Goal: Information Seeking & Learning: Learn about a topic

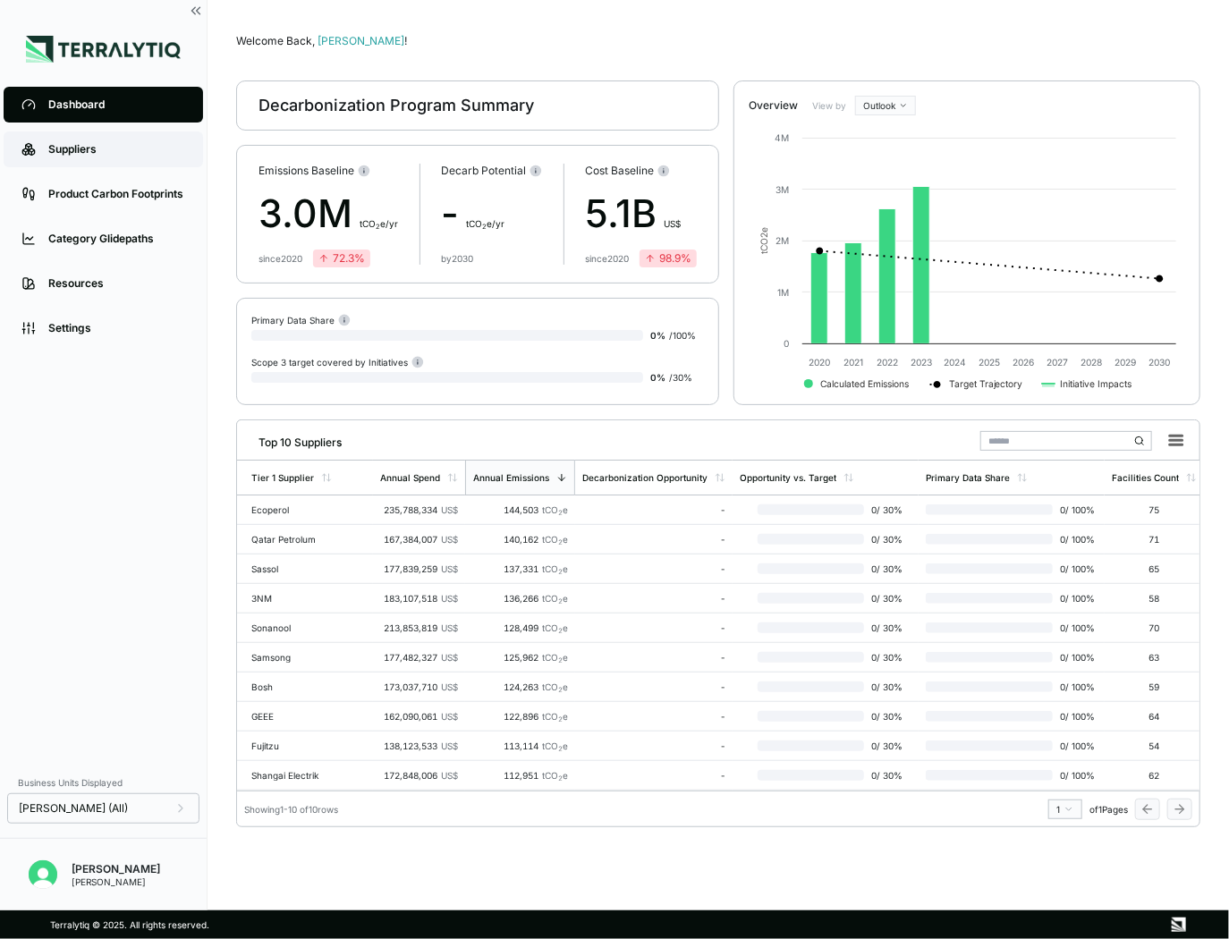
click at [80, 151] on div "Suppliers" at bounding box center [116, 149] width 137 height 14
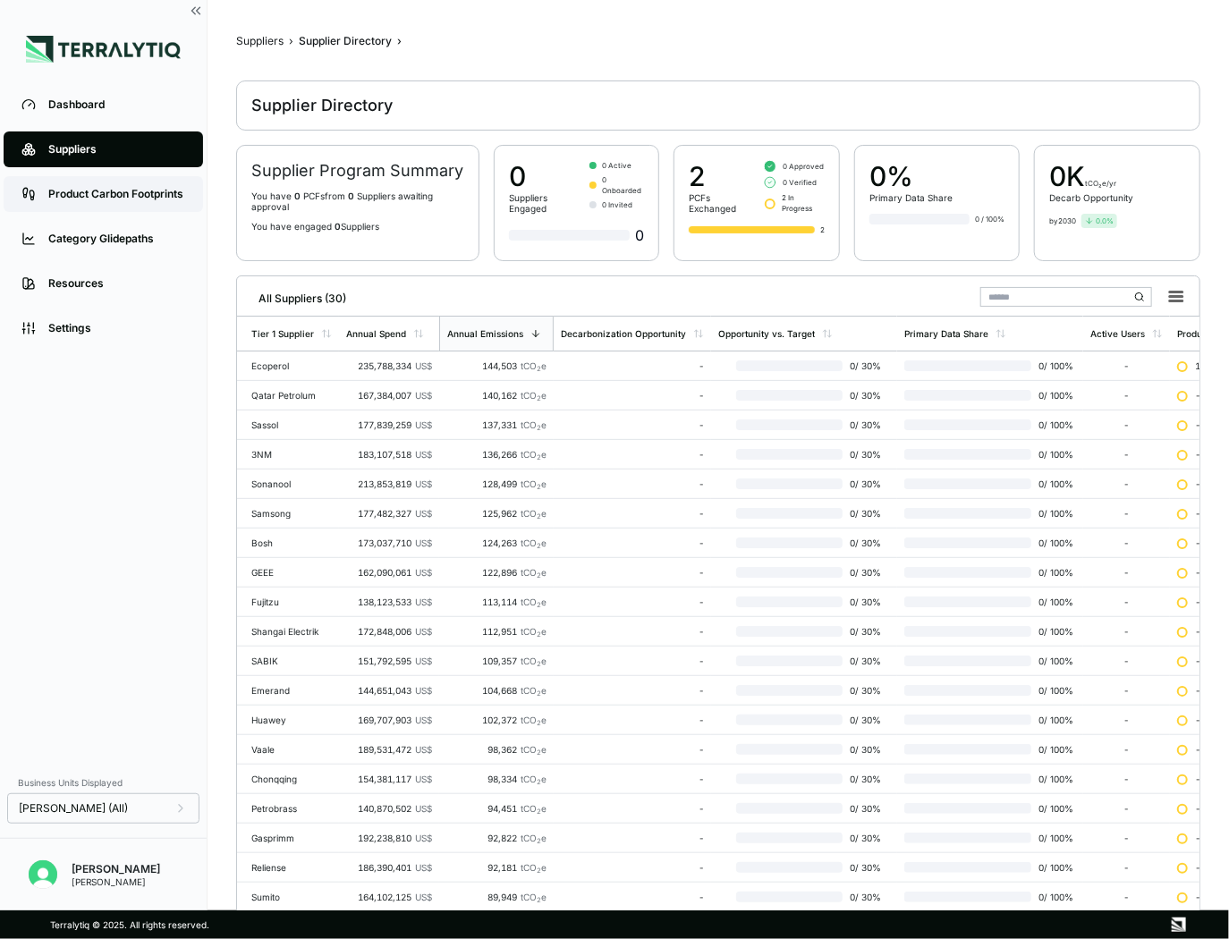
click at [93, 204] on link "Product Carbon Footprints" at bounding box center [103, 194] width 199 height 36
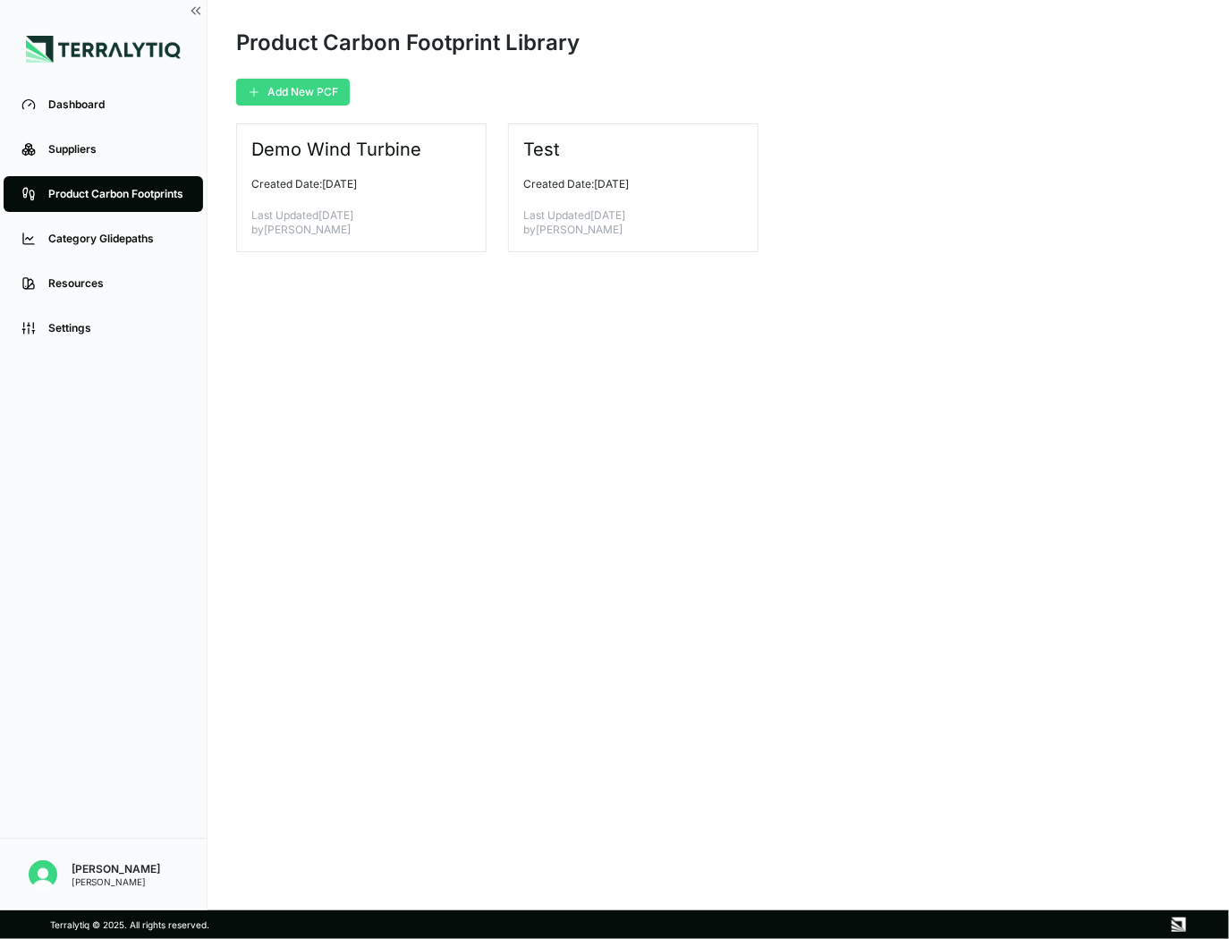
click at [299, 97] on button "Add New PCF" at bounding box center [293, 92] width 114 height 27
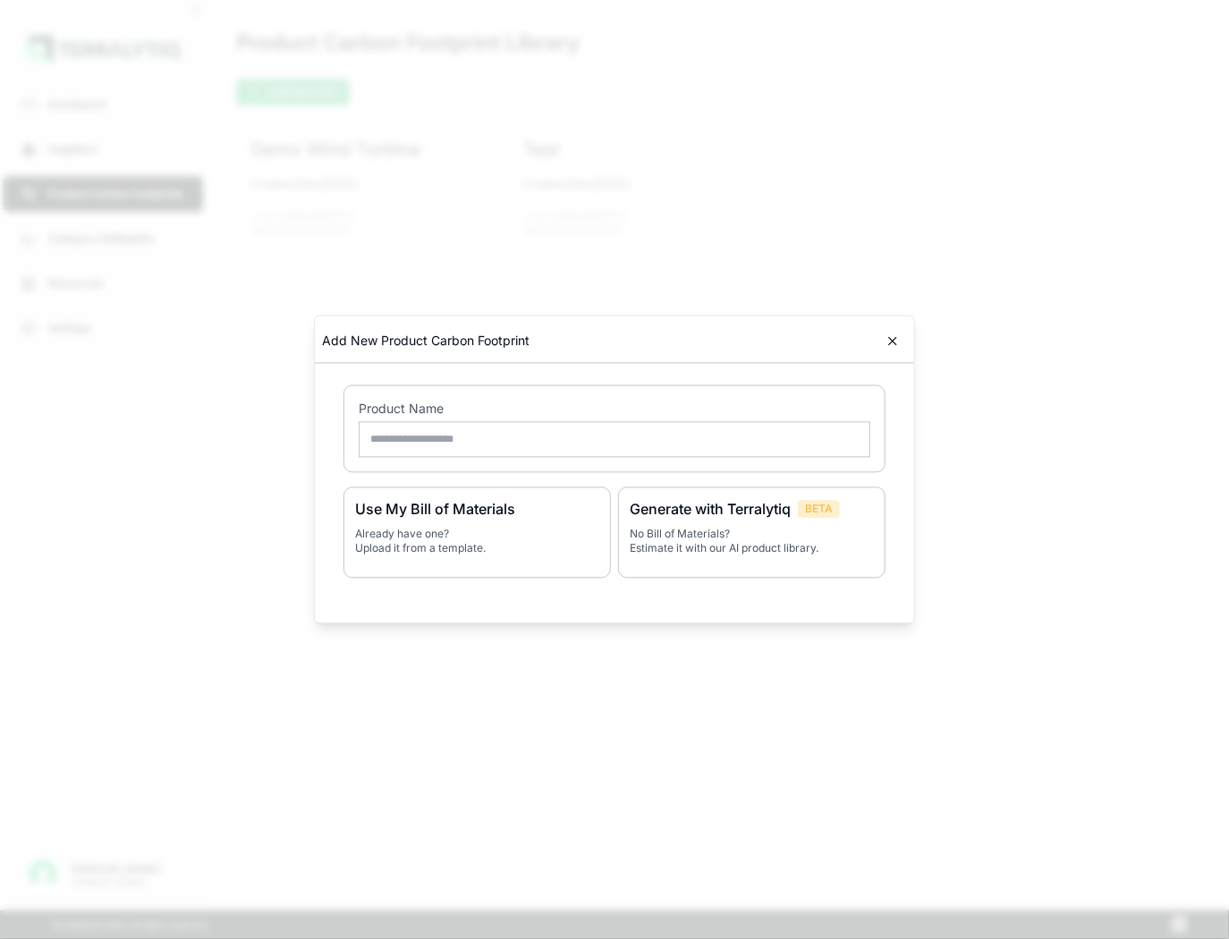
click at [421, 440] on input "text" at bounding box center [615, 440] width 512 height 36
type input "**********"
click at [704, 526] on div "Generate with Terralytiq BETA No Bill of Materials? Estimate it with our AI pro…" at bounding box center [751, 532] width 267 height 91
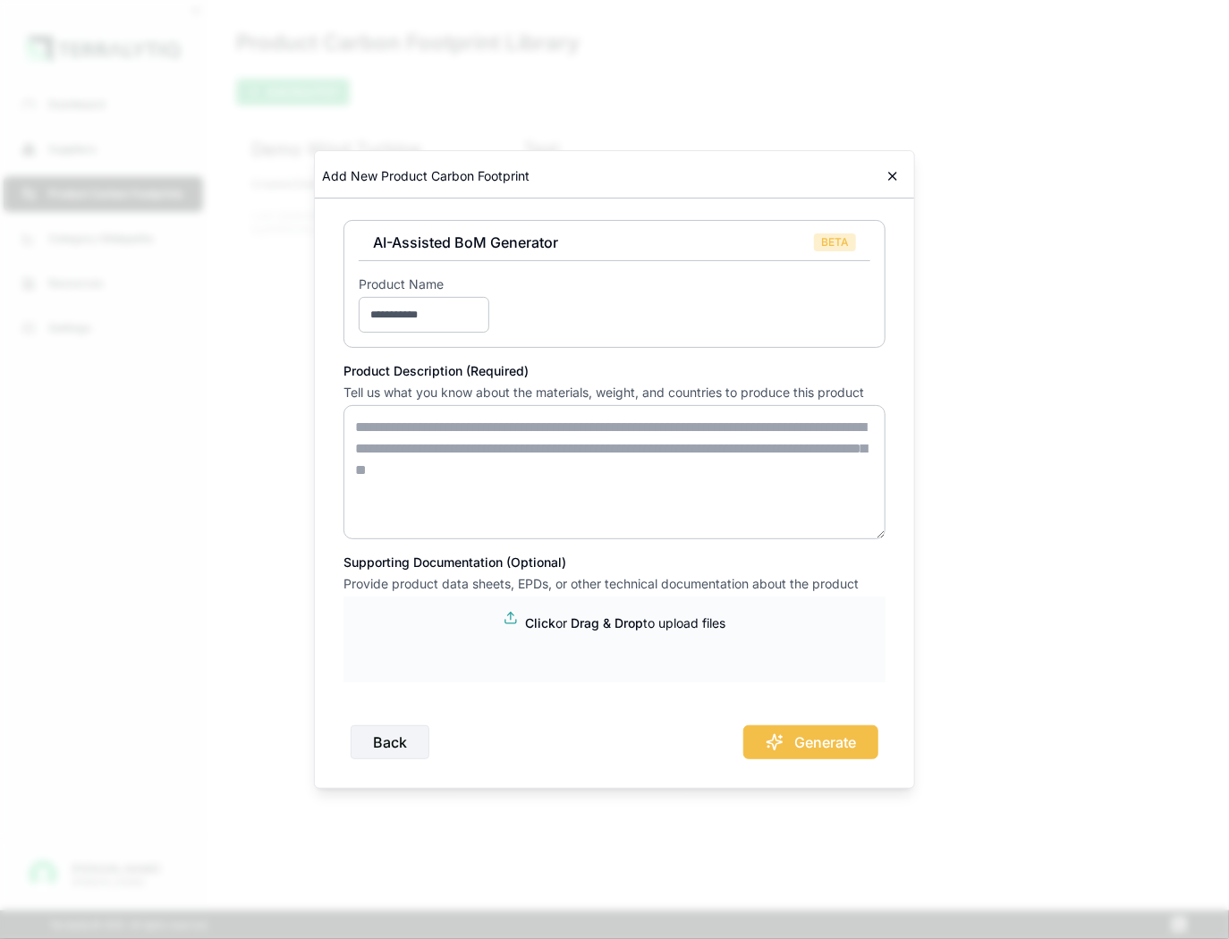
click at [546, 456] on textarea at bounding box center [614, 472] width 542 height 134
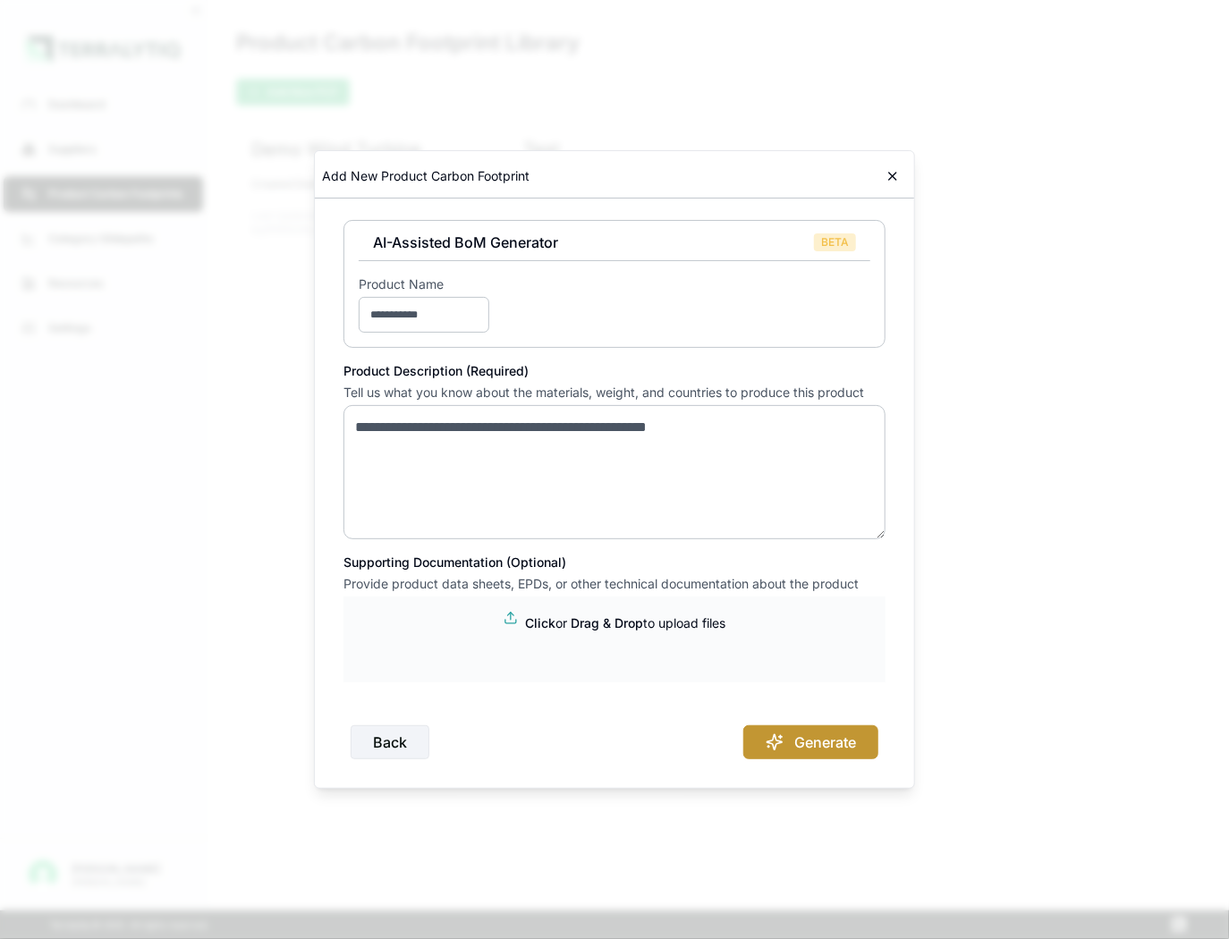
type textarea "**********"
click at [792, 743] on button "Generate" at bounding box center [810, 742] width 135 height 34
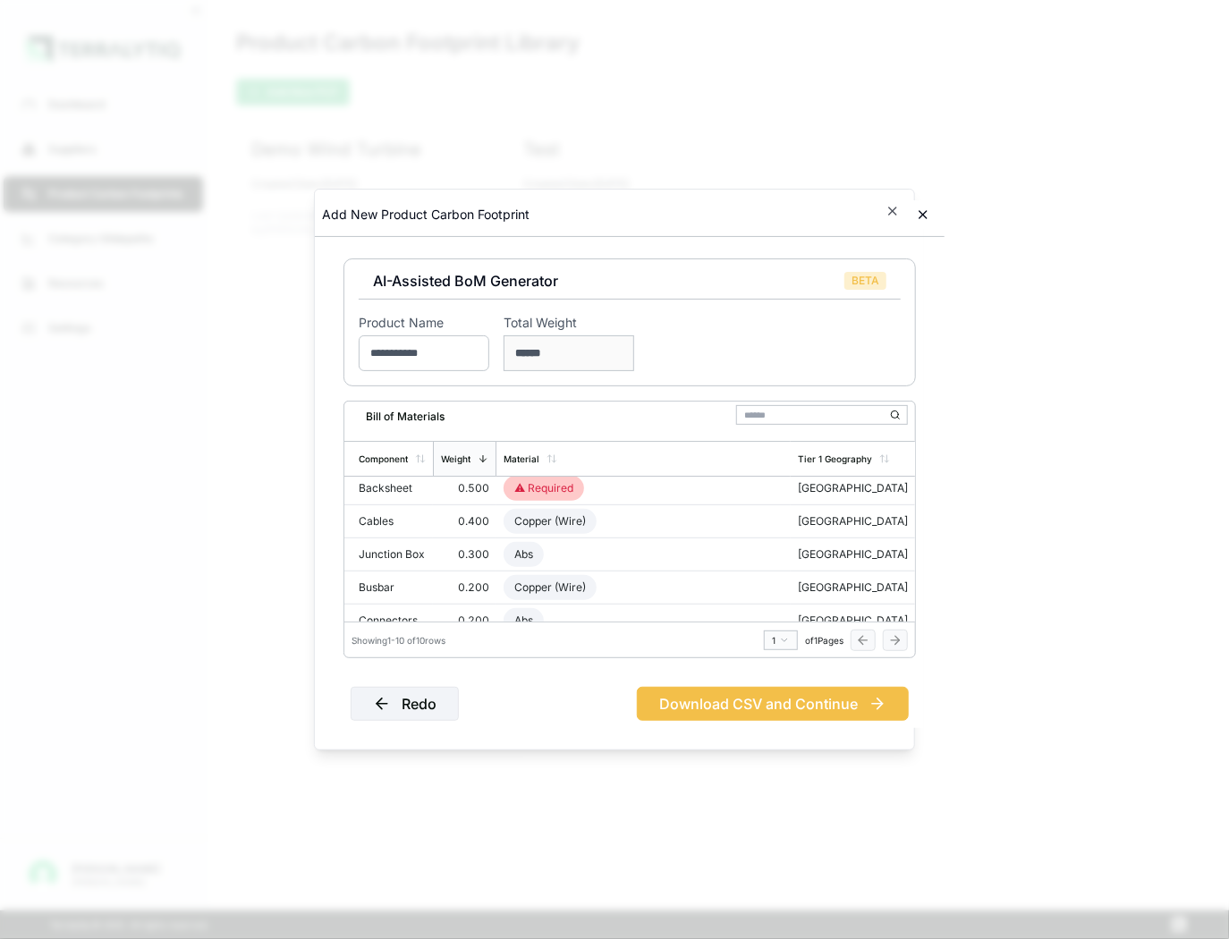
scroll to position [183, 0]
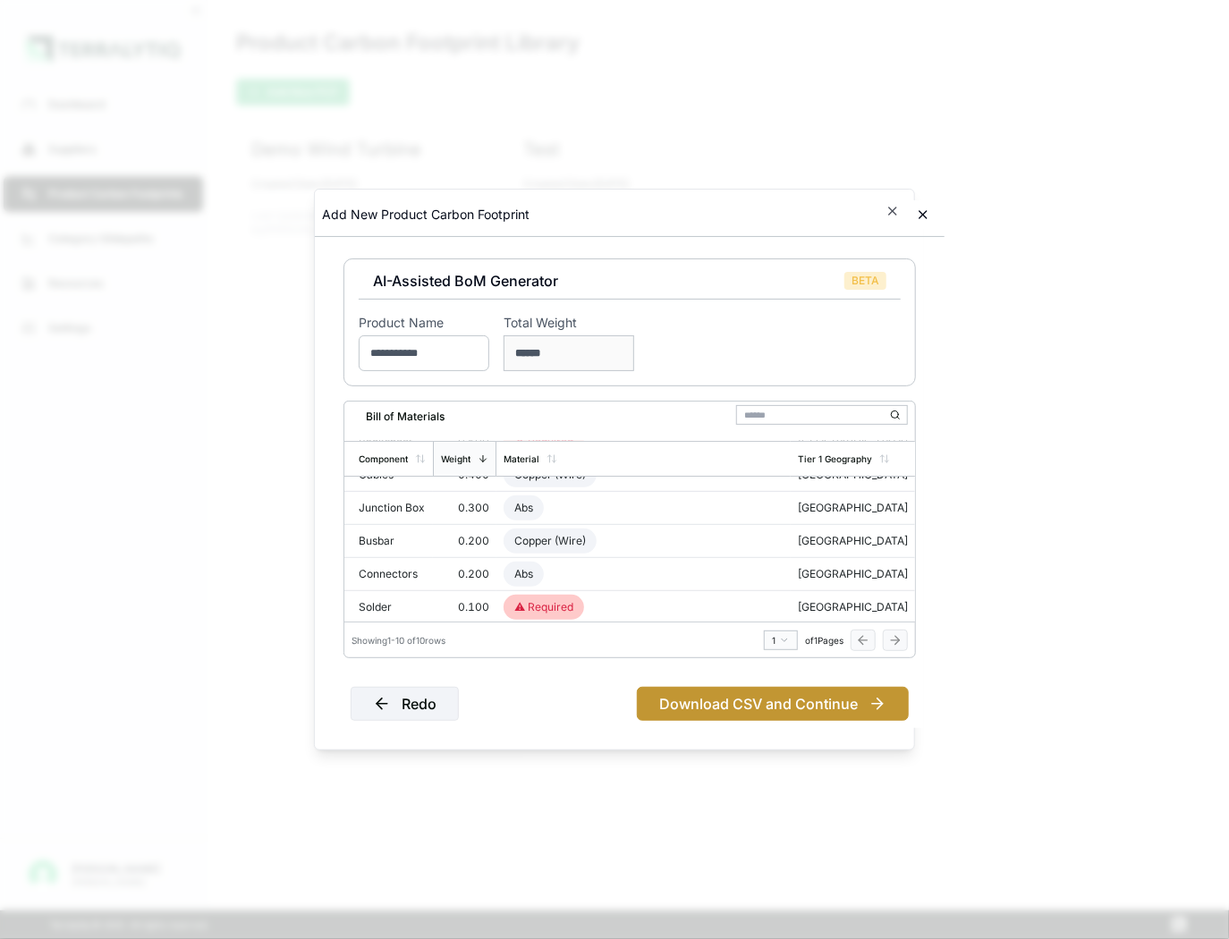
click at [751, 699] on button "Download CSV and Continue" at bounding box center [773, 704] width 272 height 34
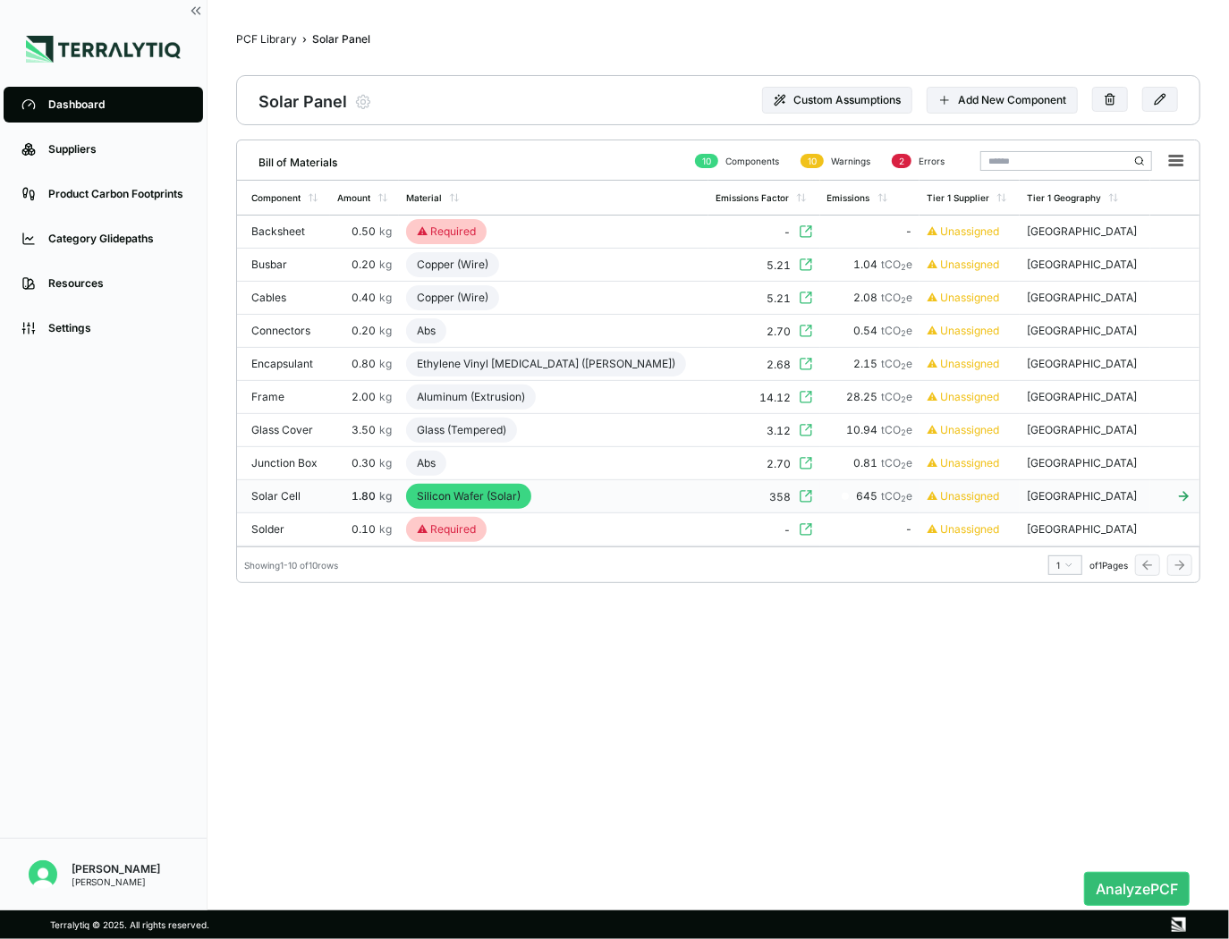
click at [1175, 494] on icon at bounding box center [1183, 496] width 35 height 14
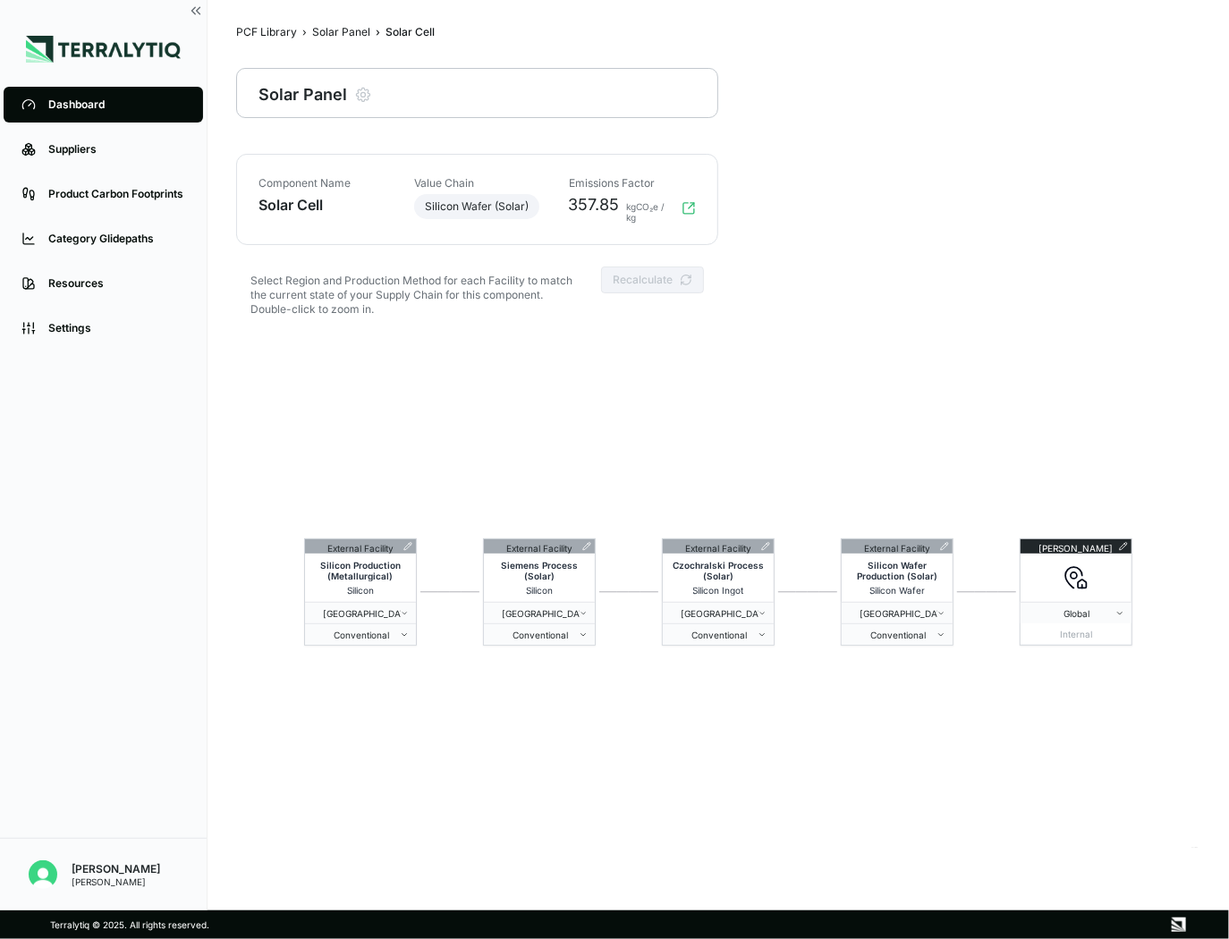
scroll to position [7, 0]
click at [688, 203] on icon "button" at bounding box center [689, 208] width 14 height 14
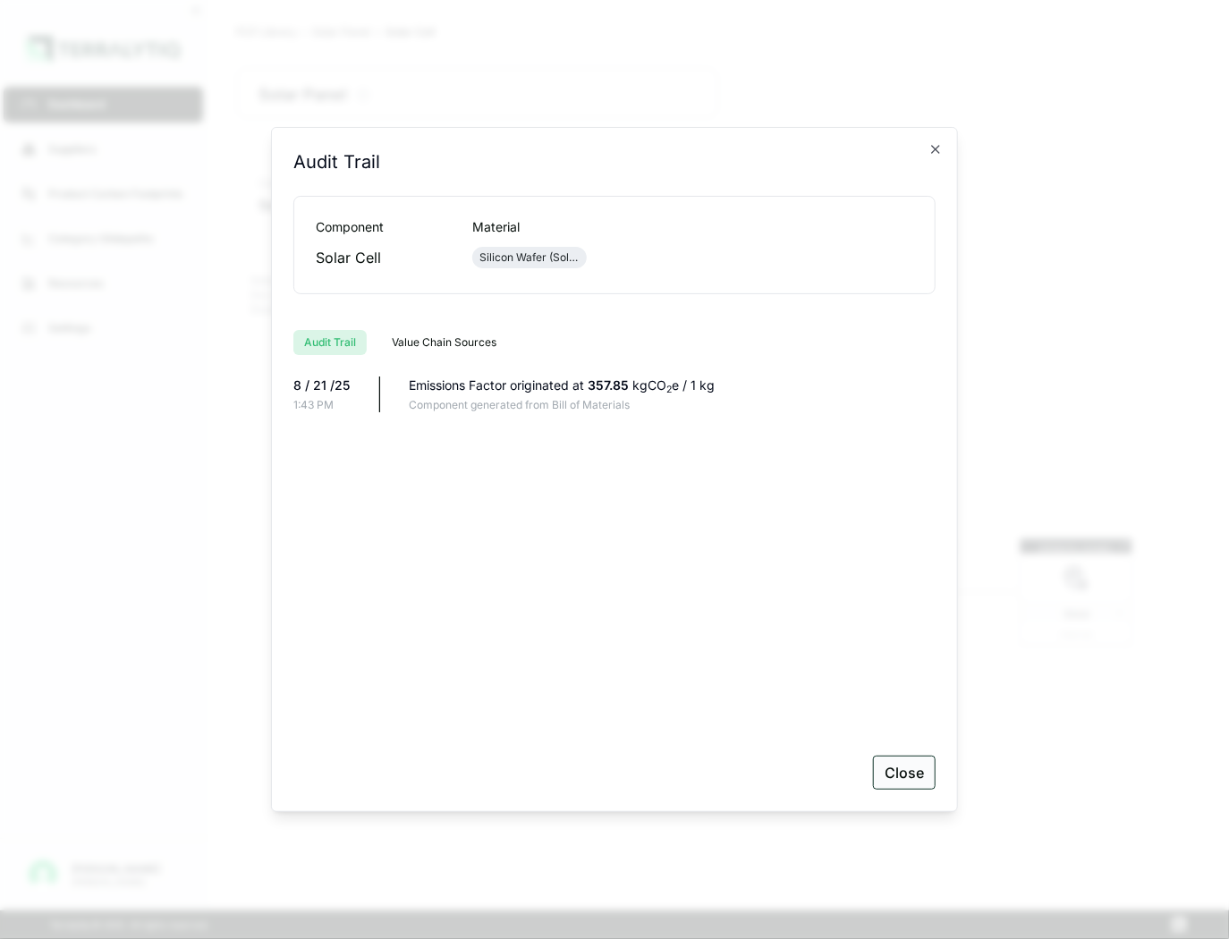
click at [902, 777] on button "Close" at bounding box center [904, 773] width 63 height 34
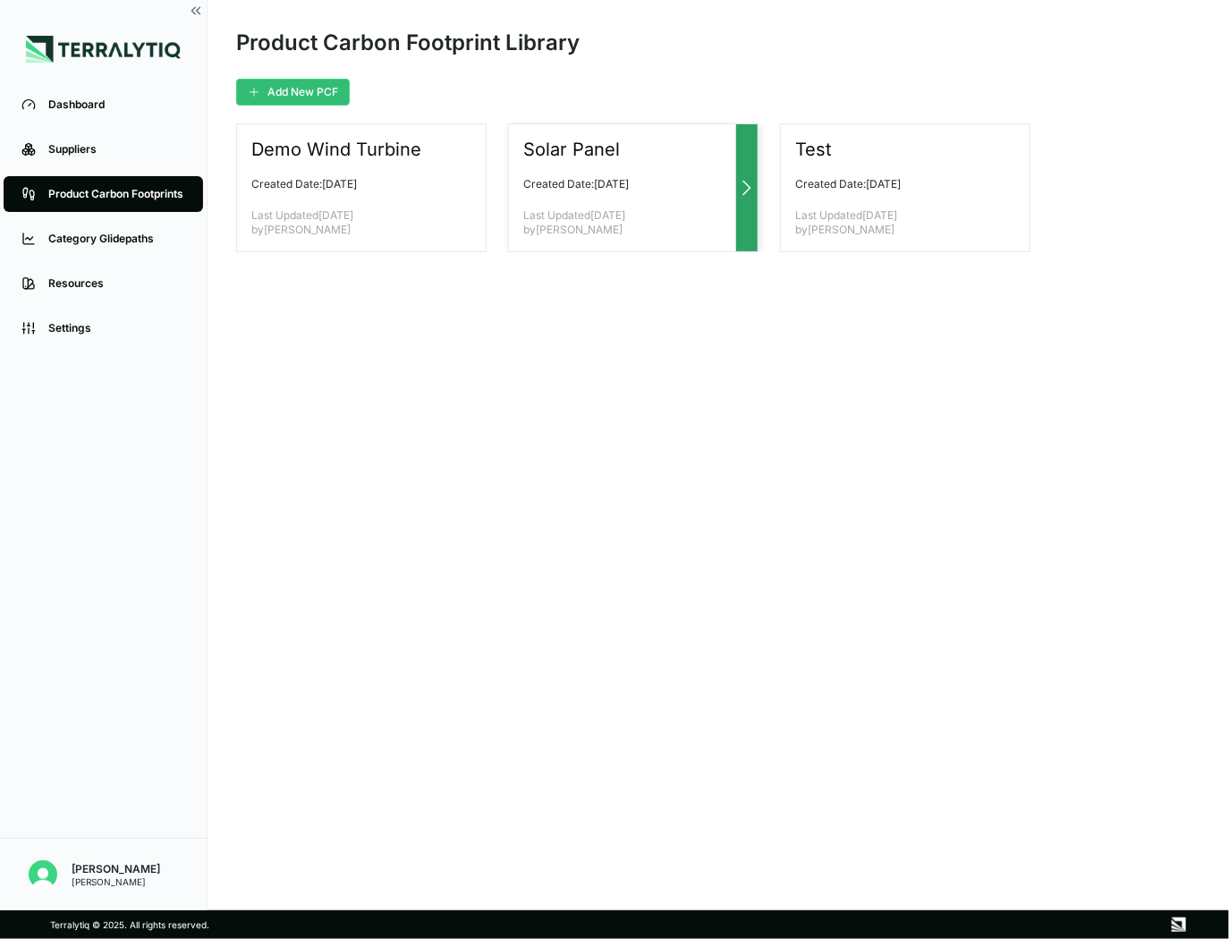
click at [627, 232] on p "Last Updated [DATE] by [PERSON_NAME]" at bounding box center [626, 222] width 206 height 29
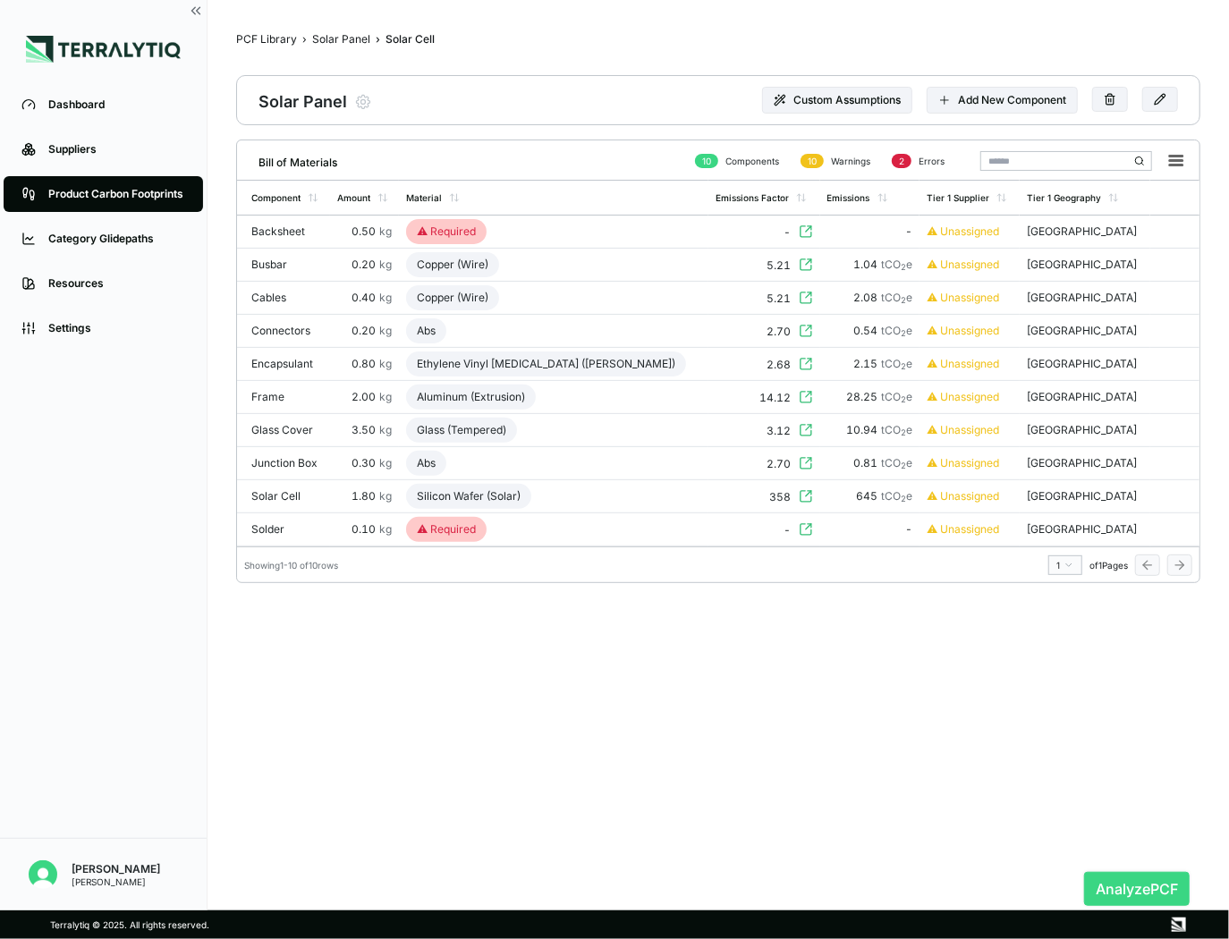
click at [1121, 873] on button "Analyze PCF" at bounding box center [1137, 889] width 106 height 34
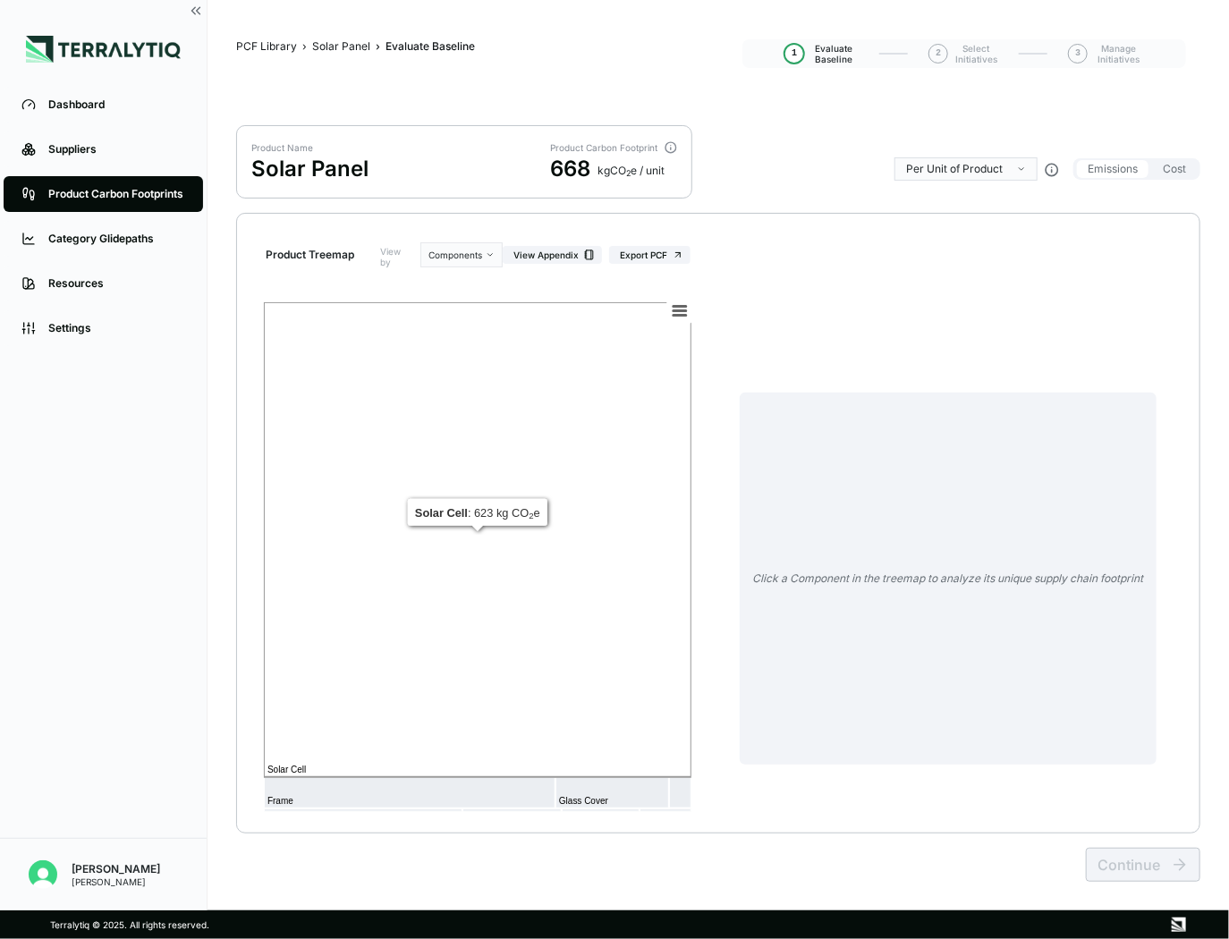
click at [416, 491] on rect at bounding box center [478, 539] width 428 height 475
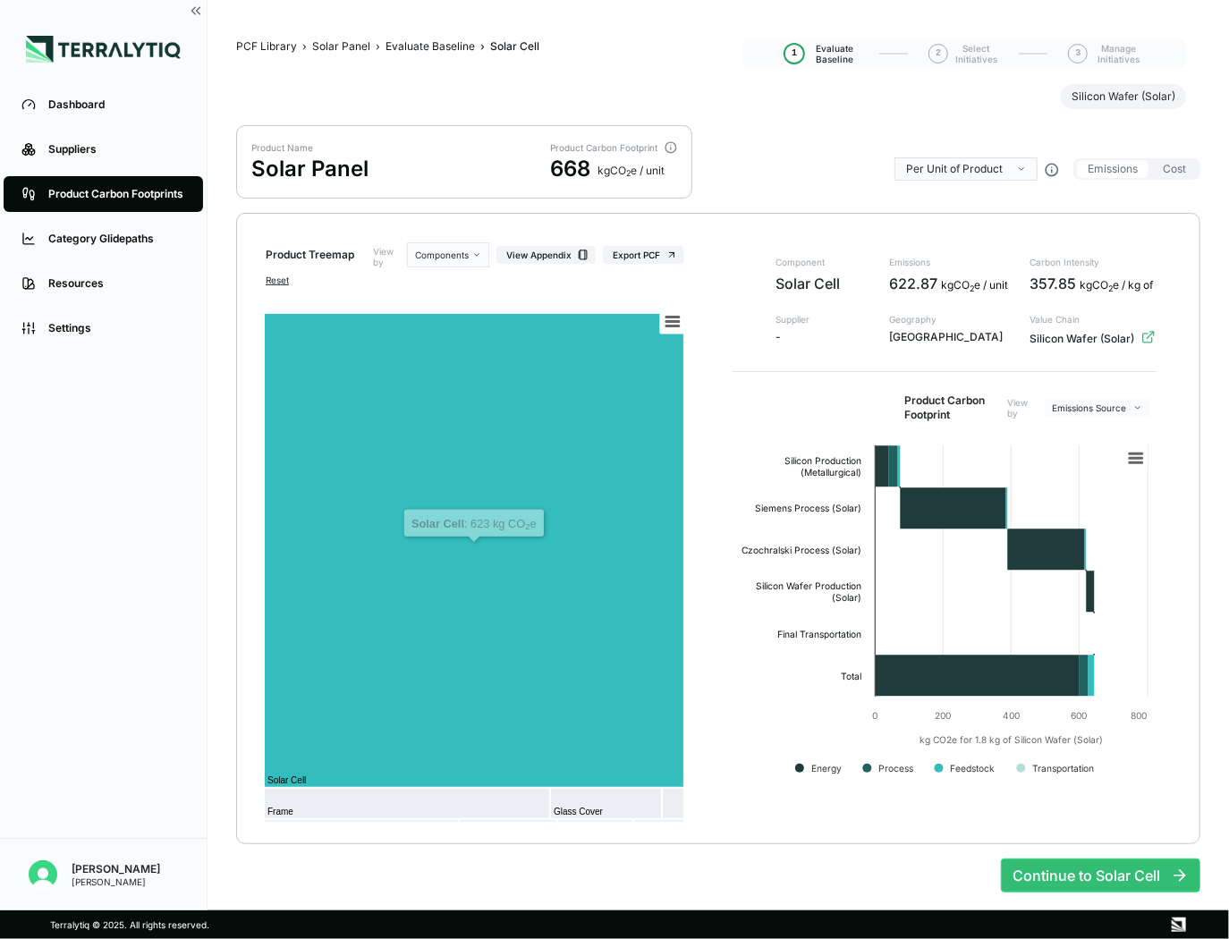
click at [784, 157] on div "Product Name Solar Panel Product Carbon Footprint 668 kg CO 2 e / unit Per Unit…" at bounding box center [718, 169] width 964 height 88
click at [1147, 165] on button "Emissions" at bounding box center [1113, 169] width 72 height 18
click at [1166, 171] on button "Cost" at bounding box center [1174, 169] width 45 height 18
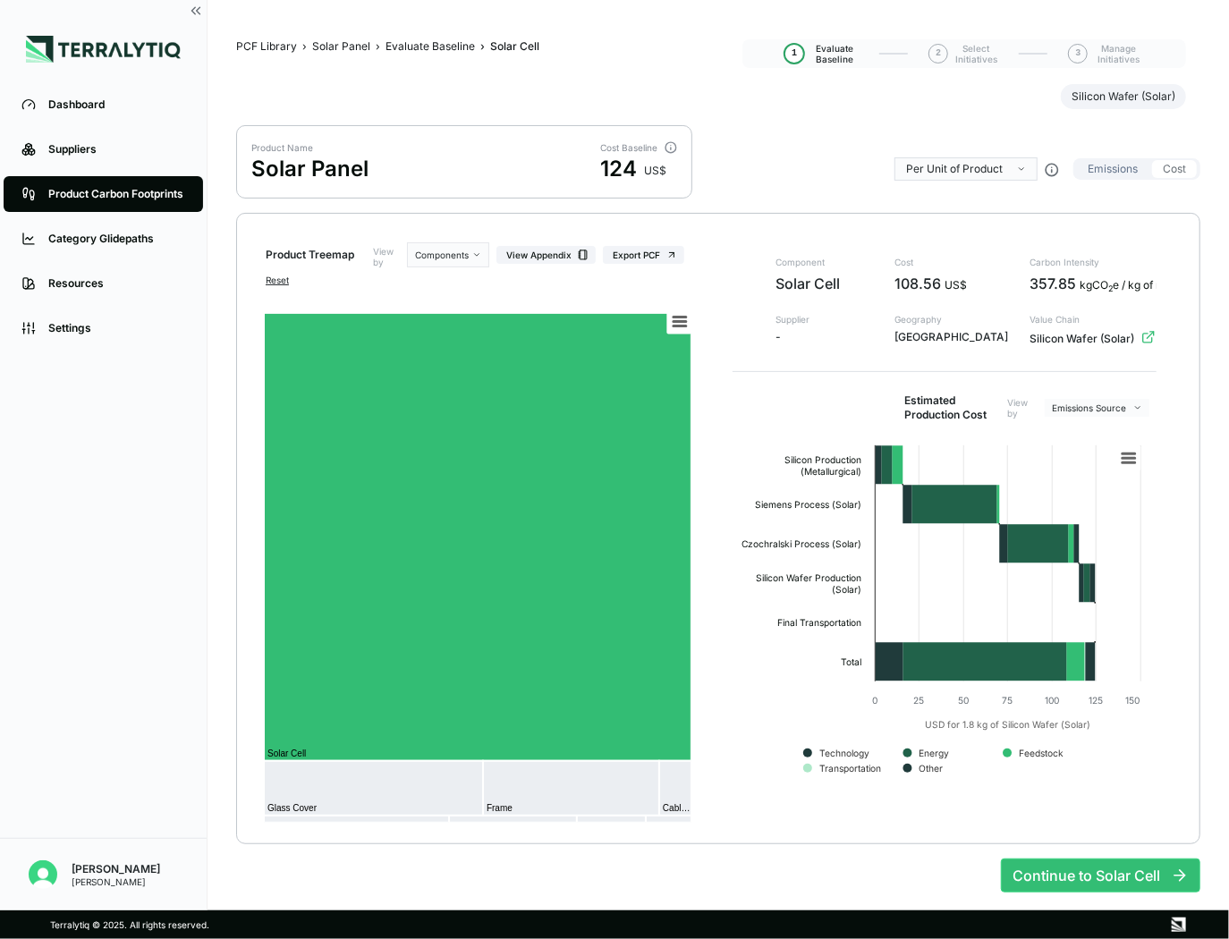
click at [1115, 165] on button "Emissions" at bounding box center [1113, 169] width 72 height 18
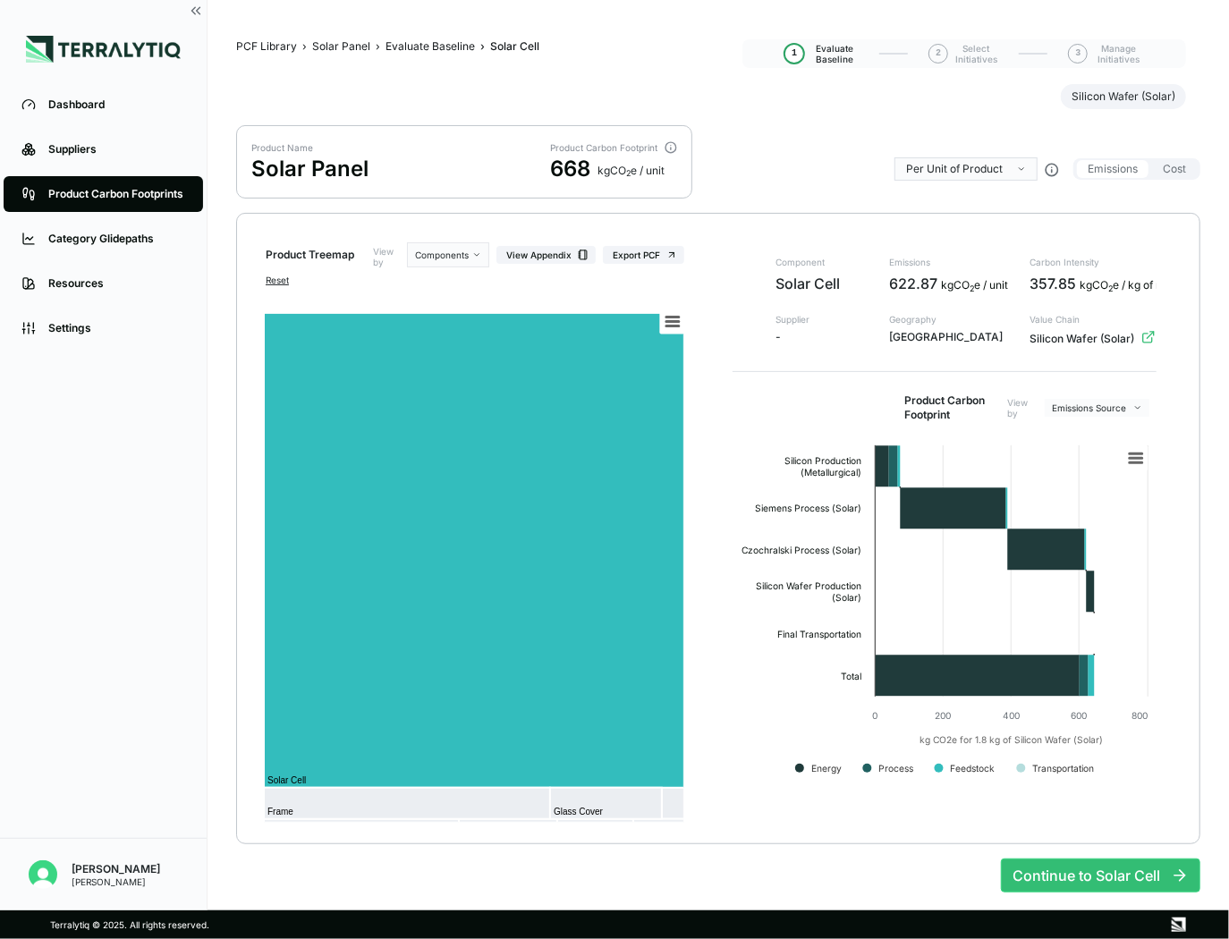
click at [766, 144] on div "Product Name Solar Panel Product Carbon Footprint 668 kg CO 2 e / unit Per Unit…" at bounding box center [718, 169] width 964 height 88
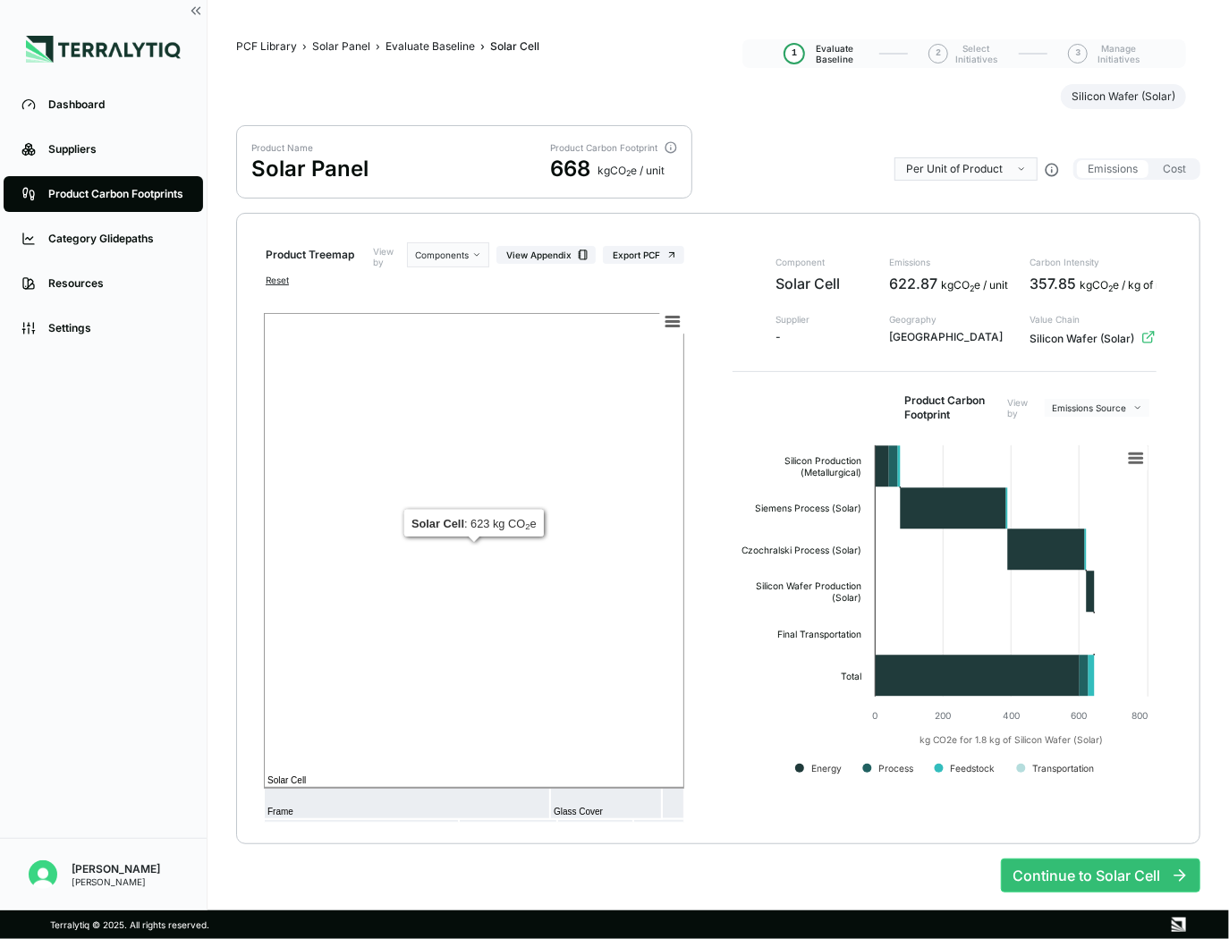
click at [492, 673] on rect at bounding box center [474, 550] width 420 height 475
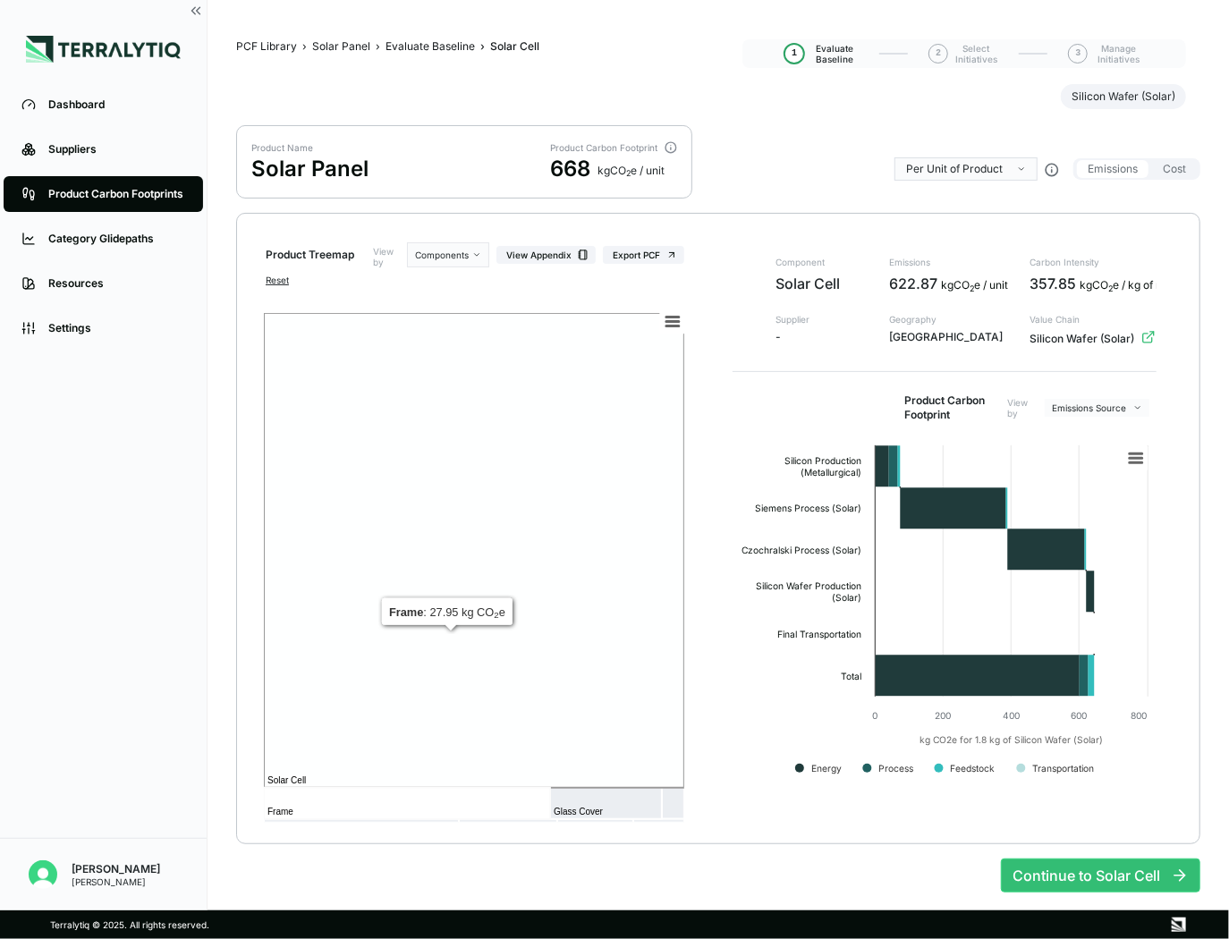
click at [453, 808] on rect at bounding box center [407, 803] width 286 height 31
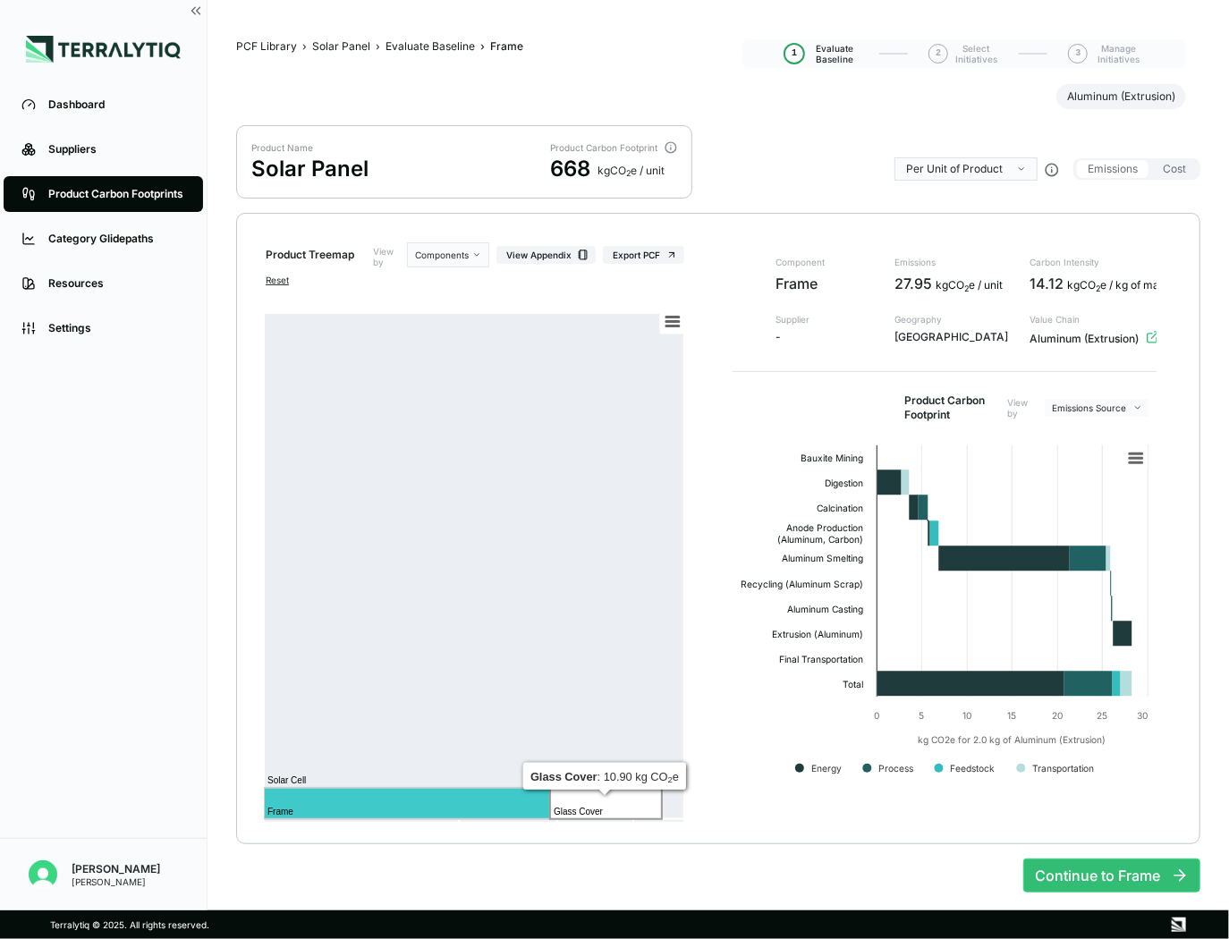
click at [612, 803] on rect at bounding box center [606, 803] width 112 height 31
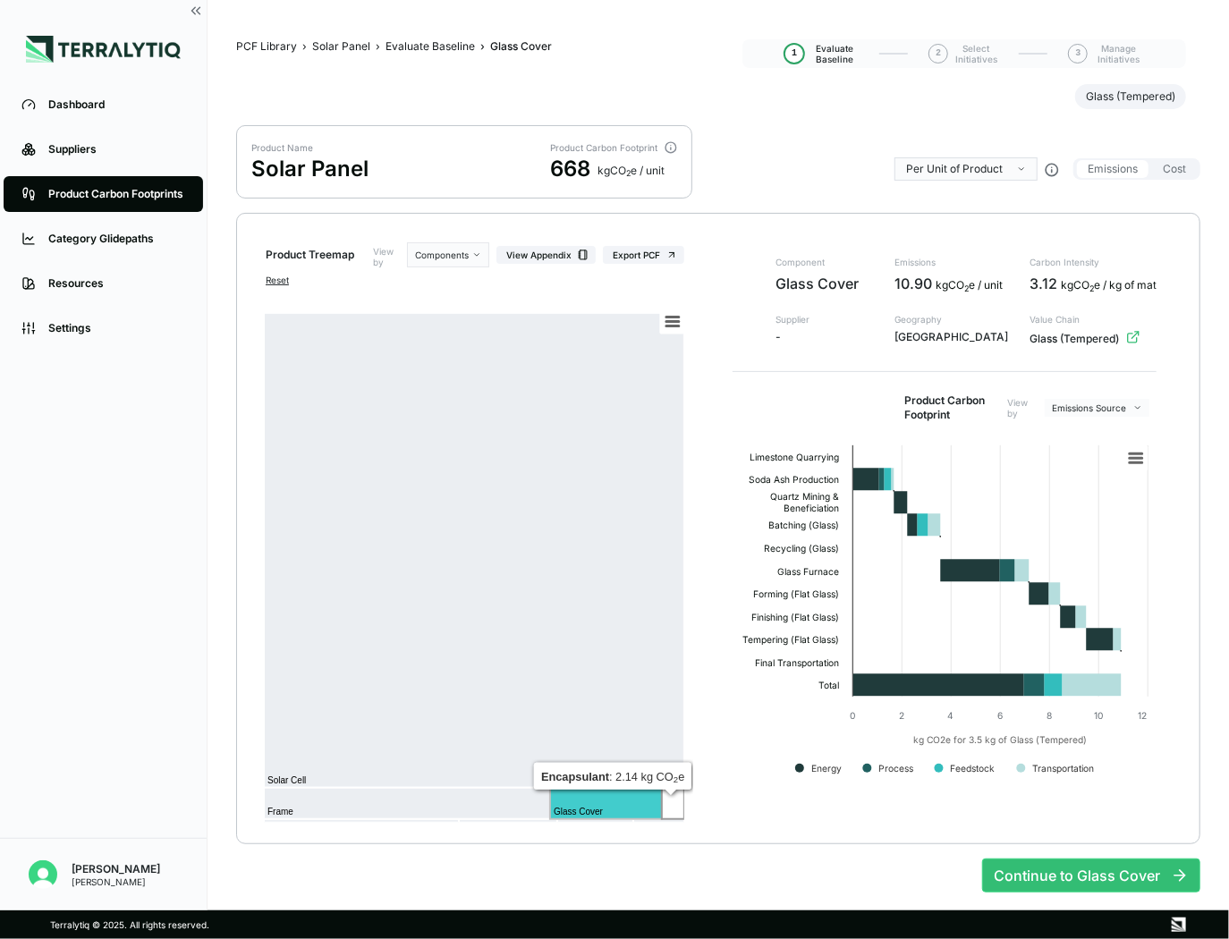
click at [678, 800] on rect at bounding box center [673, 803] width 22 height 31
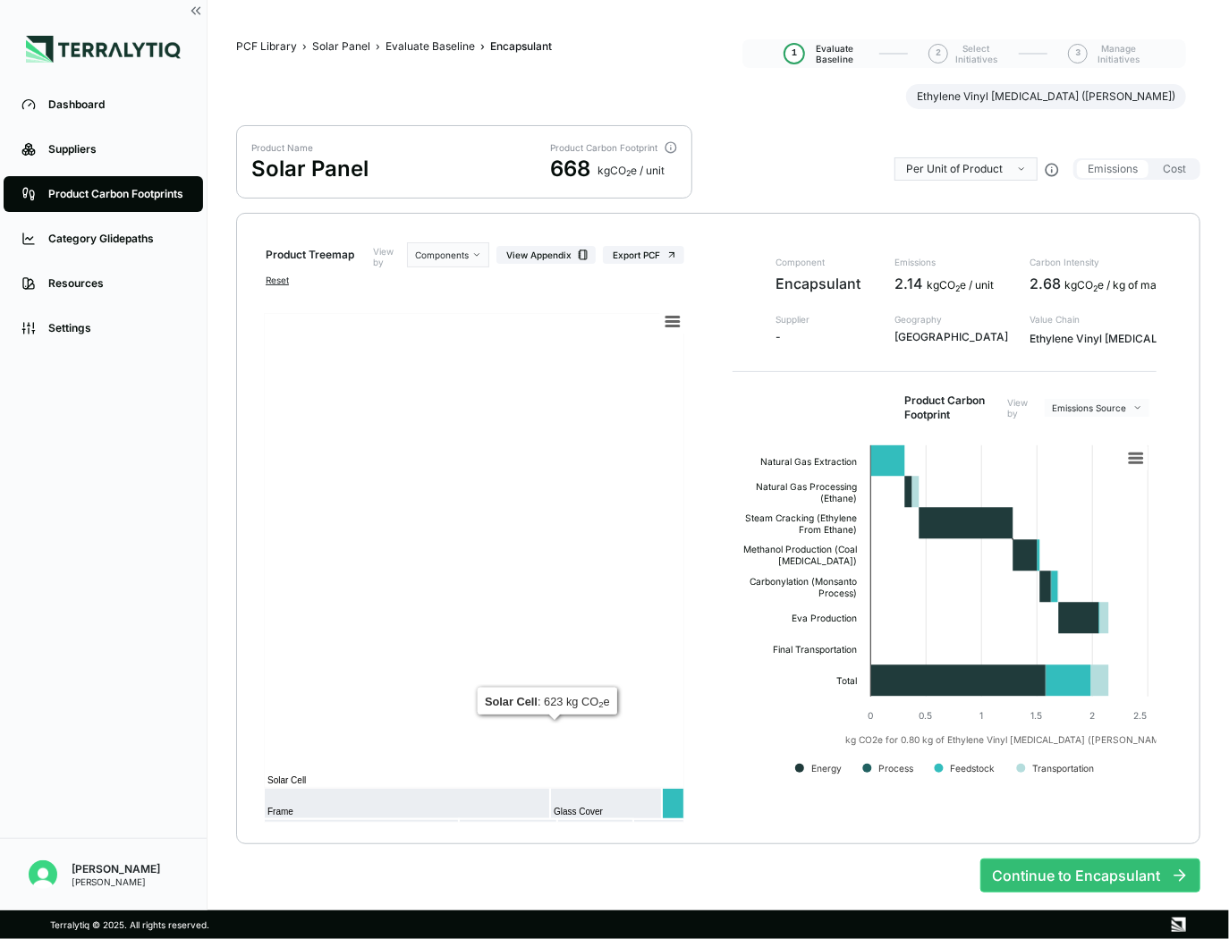
click at [601, 575] on rect at bounding box center [474, 550] width 420 height 475
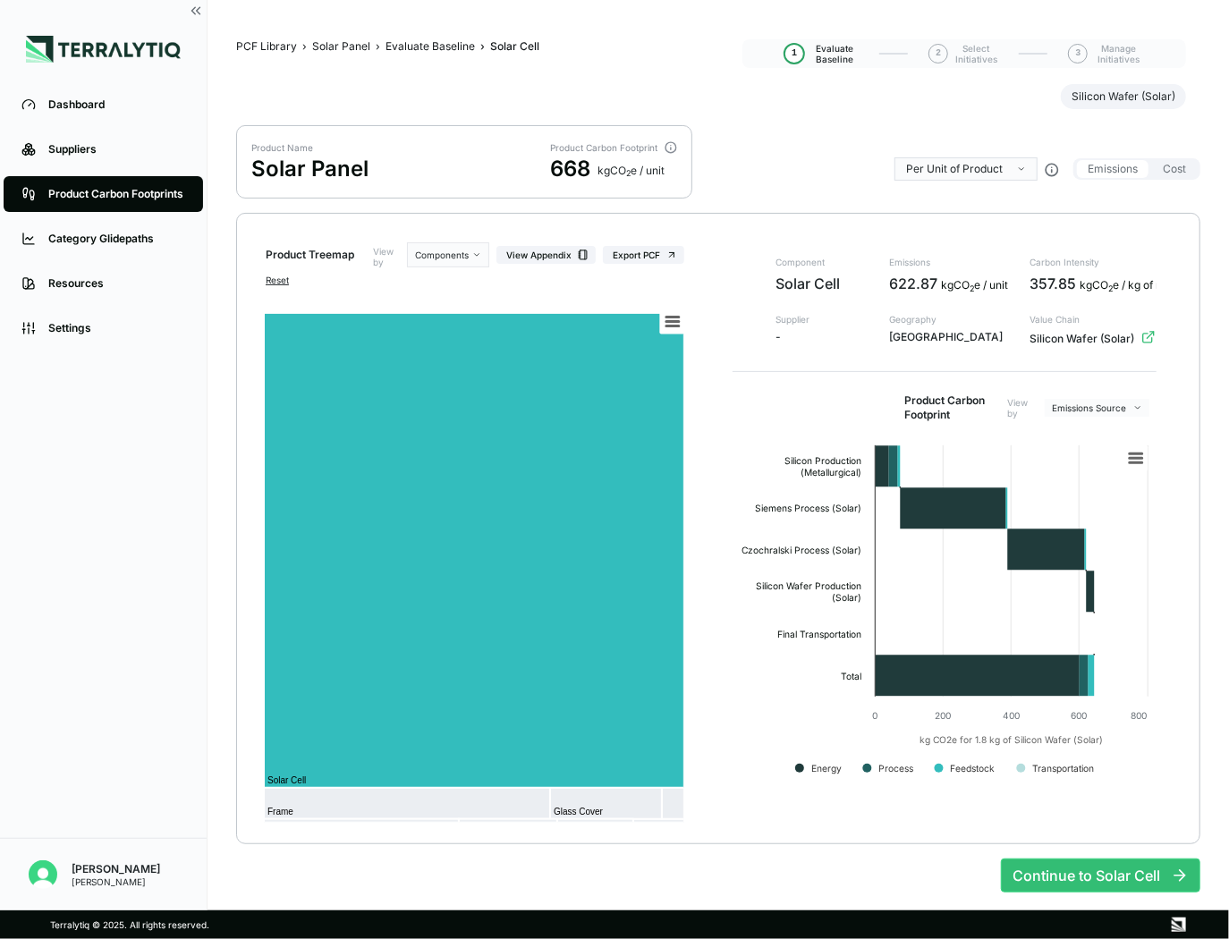
click at [825, 127] on div "Product Name Solar Panel Product Carbon Footprint 668 kg CO 2 e / unit Per Unit…" at bounding box center [718, 169] width 964 height 88
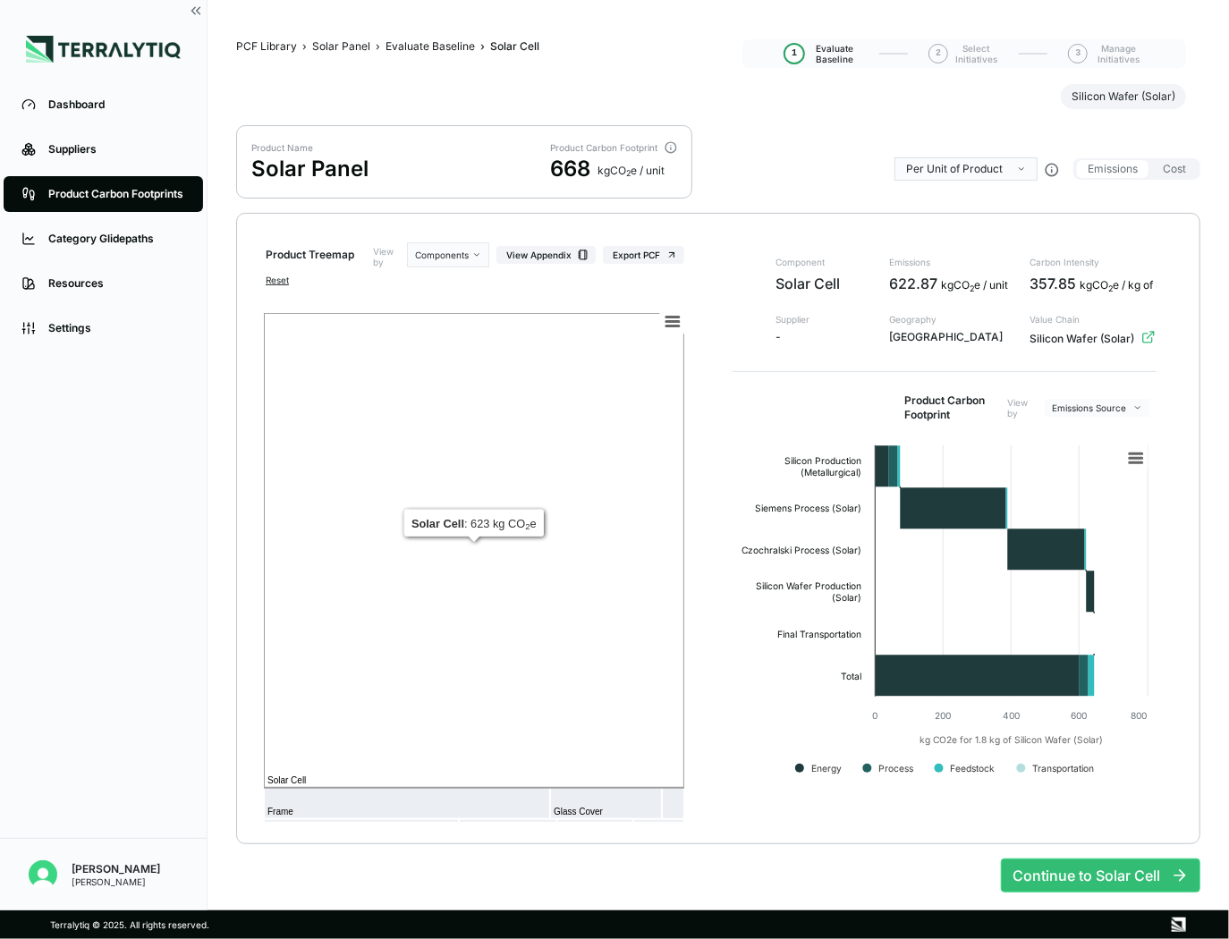
click at [562, 512] on rect at bounding box center [474, 550] width 420 height 475
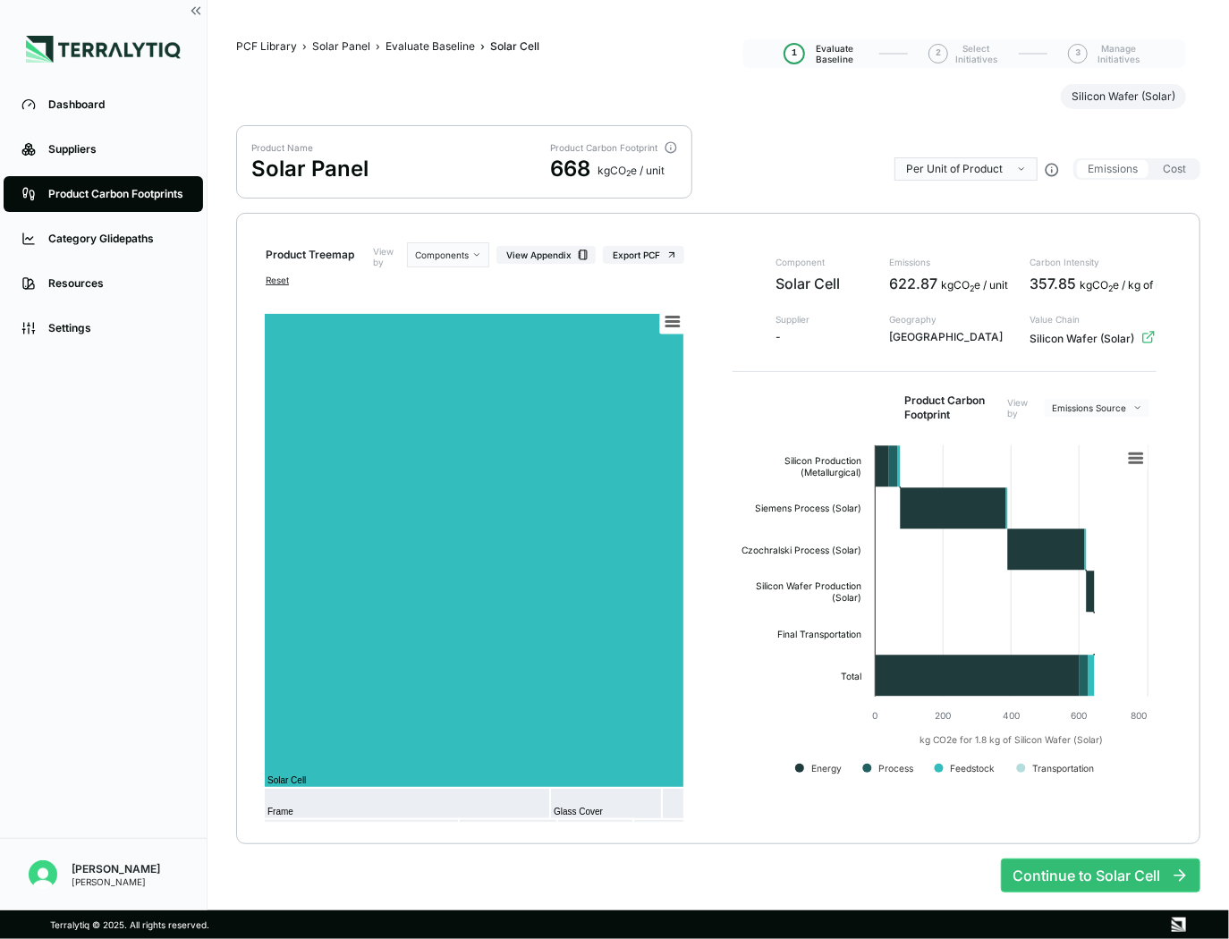
click at [739, 632] on rect at bounding box center [945, 615] width 424 height 358
click at [843, 512] on text "Siemens Process (Solar)" at bounding box center [808, 508] width 106 height 11
